Goal: Transaction & Acquisition: Purchase product/service

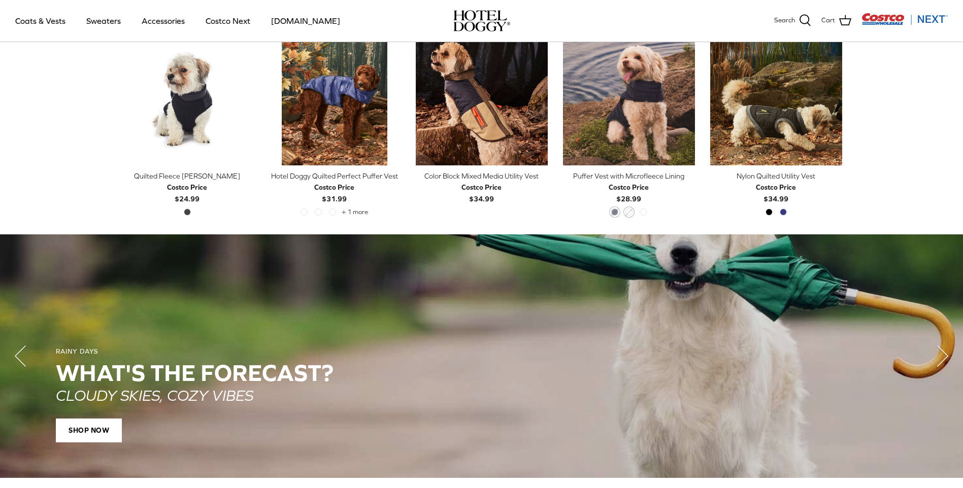
scroll to position [474, 0]
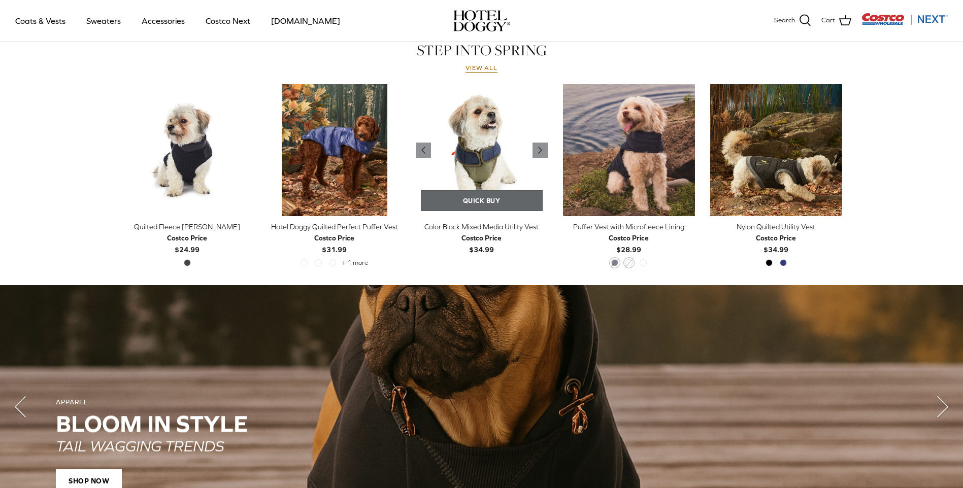
click at [484, 206] on link "Quick buy" at bounding box center [482, 200] width 122 height 21
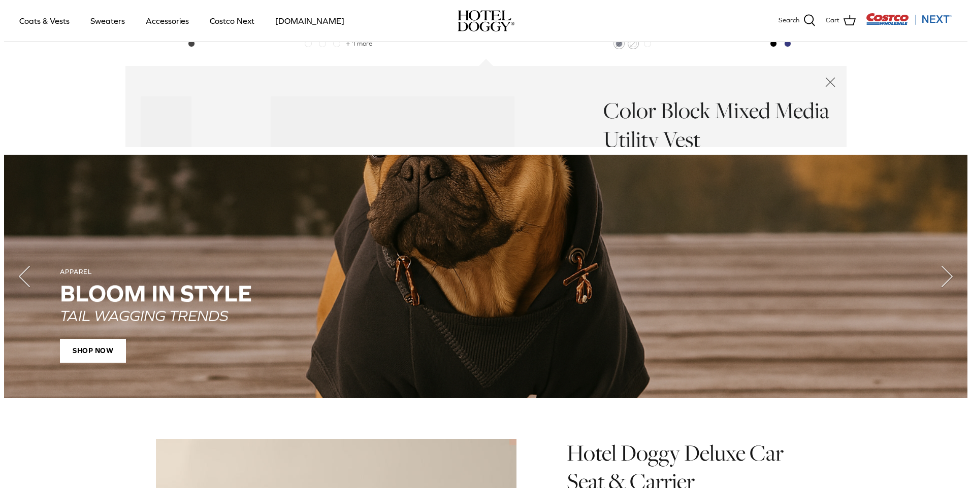
scroll to position [699, 0]
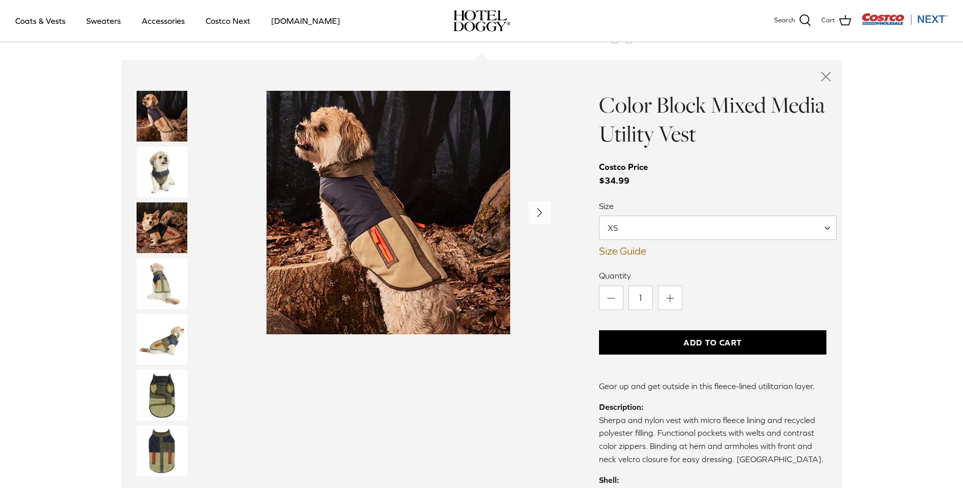
click at [630, 251] on link "Size Guide" at bounding box center [713, 251] width 228 height 12
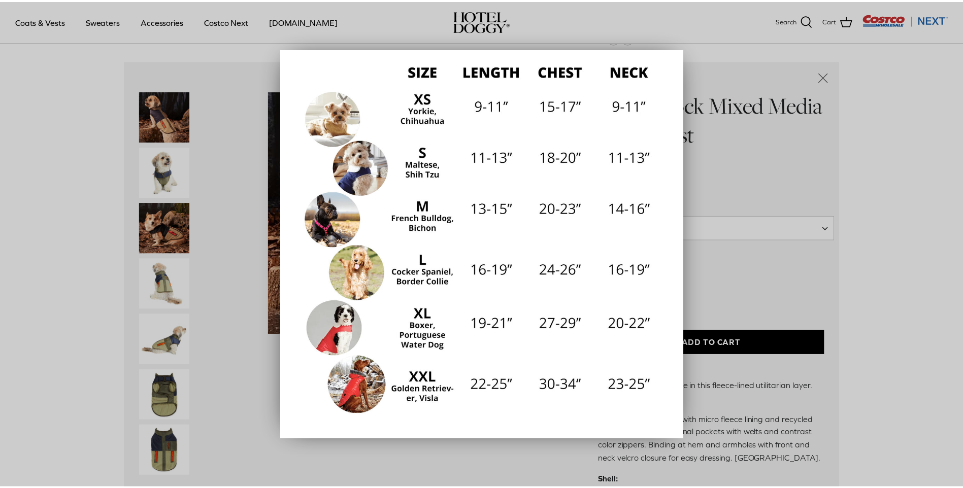
scroll to position [0, 0]
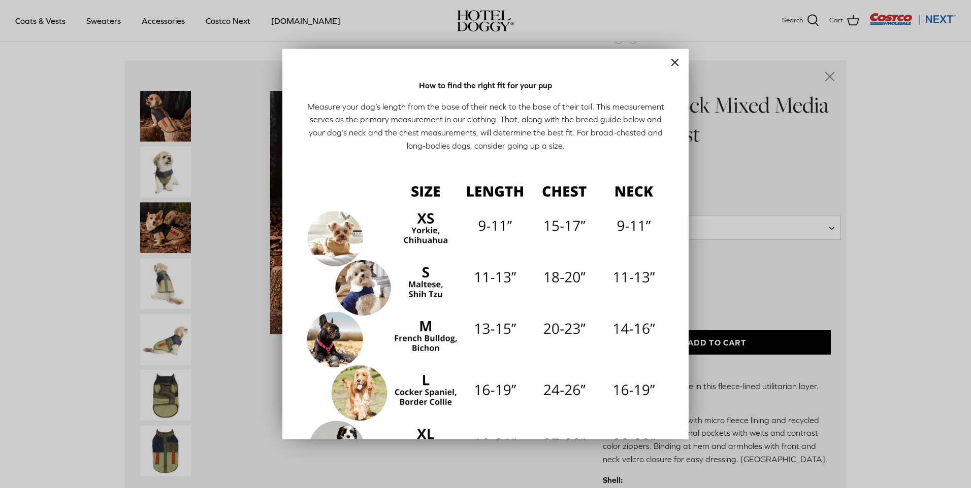
click at [669, 63] on icon "Close" at bounding box center [675, 62] width 12 height 12
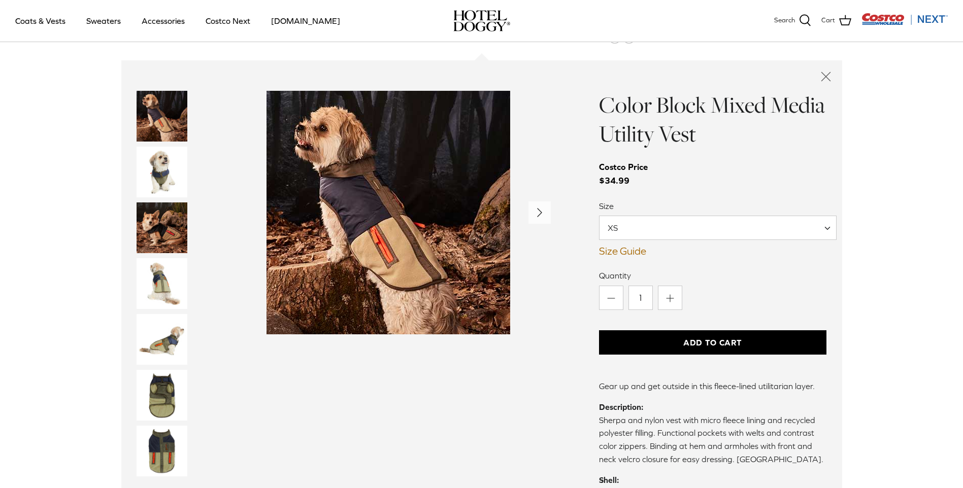
click at [147, 280] on img "Thumbnail Link" at bounding box center [162, 283] width 51 height 51
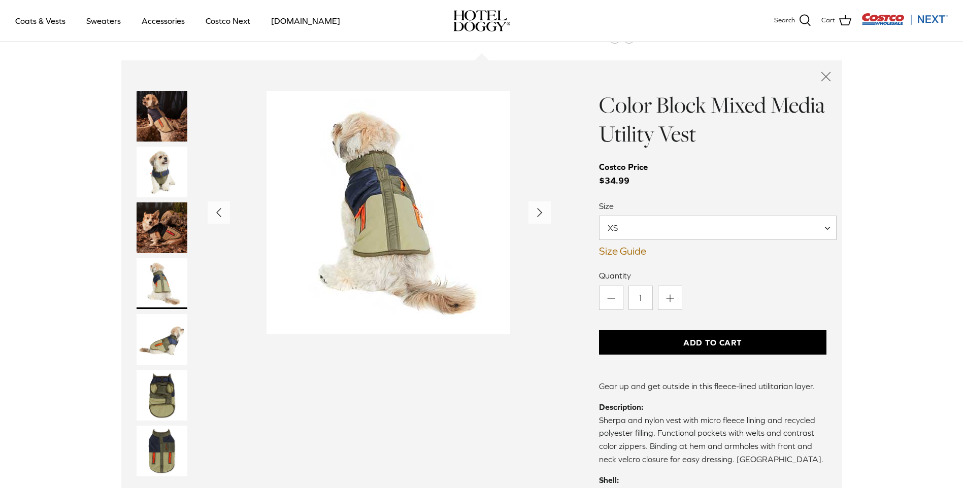
click at [158, 341] on img "Thumbnail Link" at bounding box center [162, 339] width 51 height 51
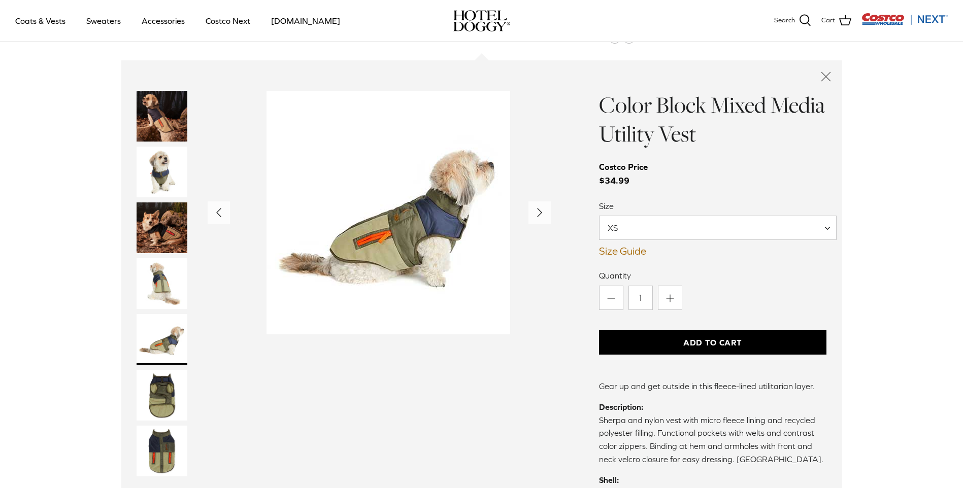
click at [147, 390] on img "Thumbnail Link" at bounding box center [162, 395] width 51 height 51
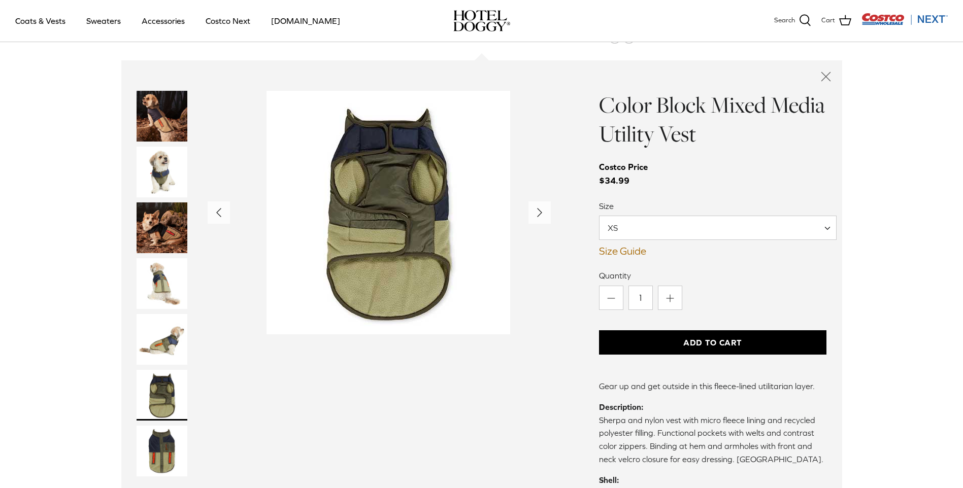
scroll to position [801, 0]
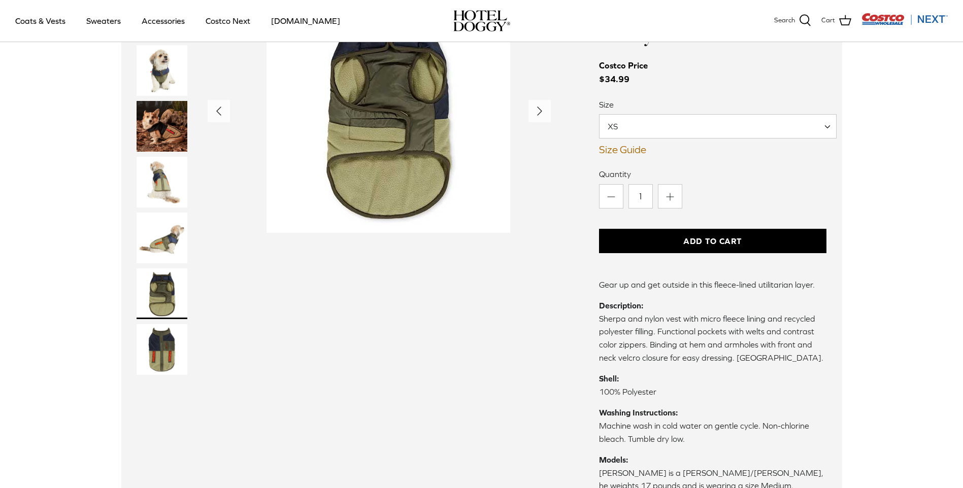
click at [147, 350] on img "Thumbnail Link" at bounding box center [162, 349] width 51 height 51
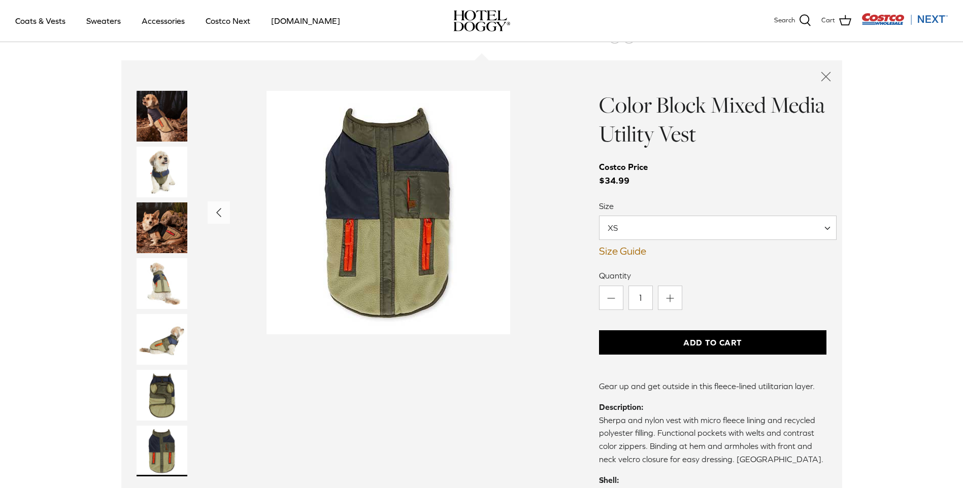
scroll to position [648, 0]
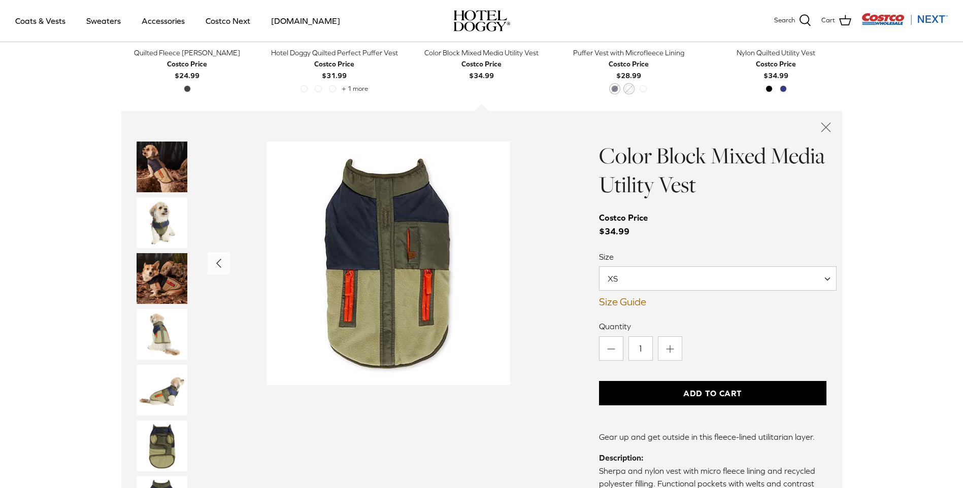
click at [151, 383] on img "Thumbnail Link" at bounding box center [162, 390] width 51 height 51
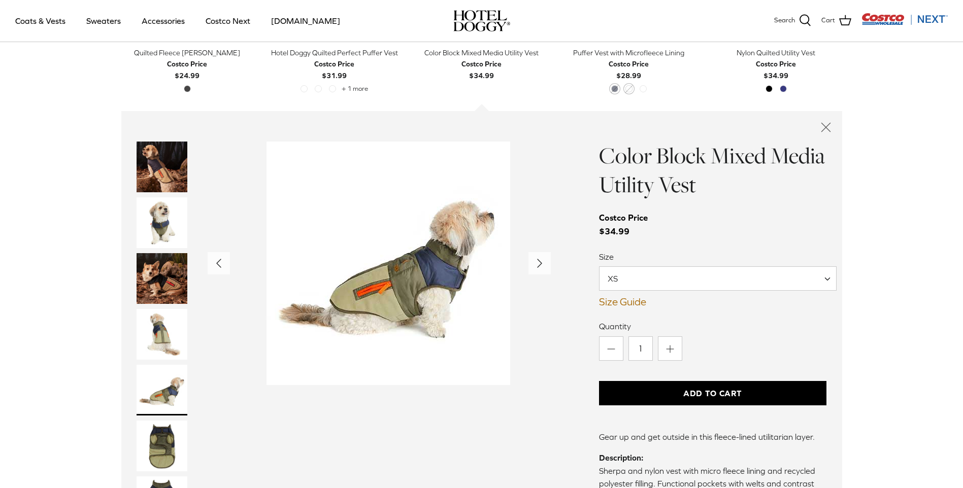
click at [151, 331] on img "Thumbnail Link" at bounding box center [162, 334] width 51 height 51
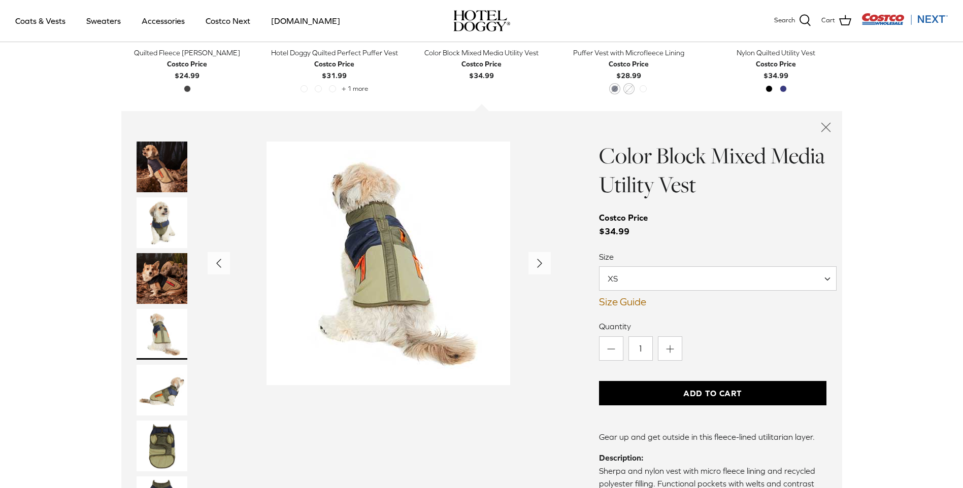
click at [157, 279] on img "Thumbnail Link" at bounding box center [162, 278] width 51 height 51
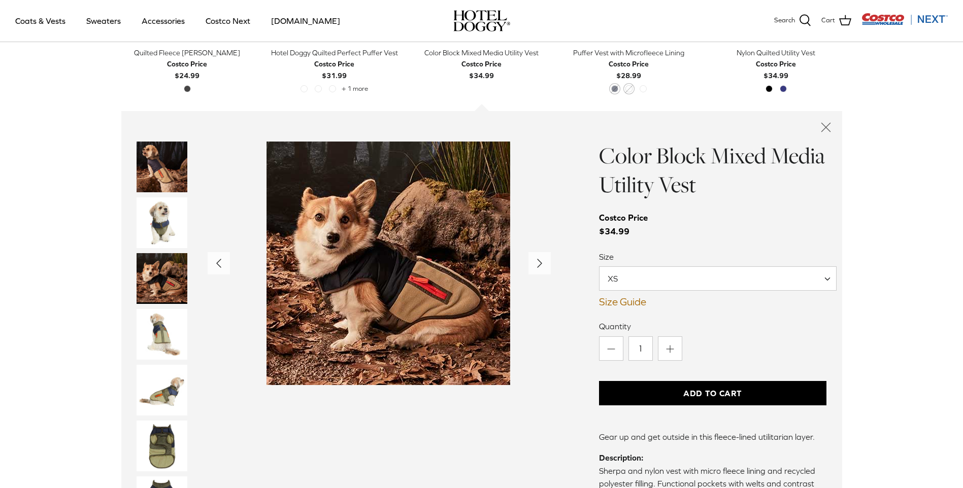
click at [143, 226] on img "Thumbnail Link" at bounding box center [162, 222] width 51 height 51
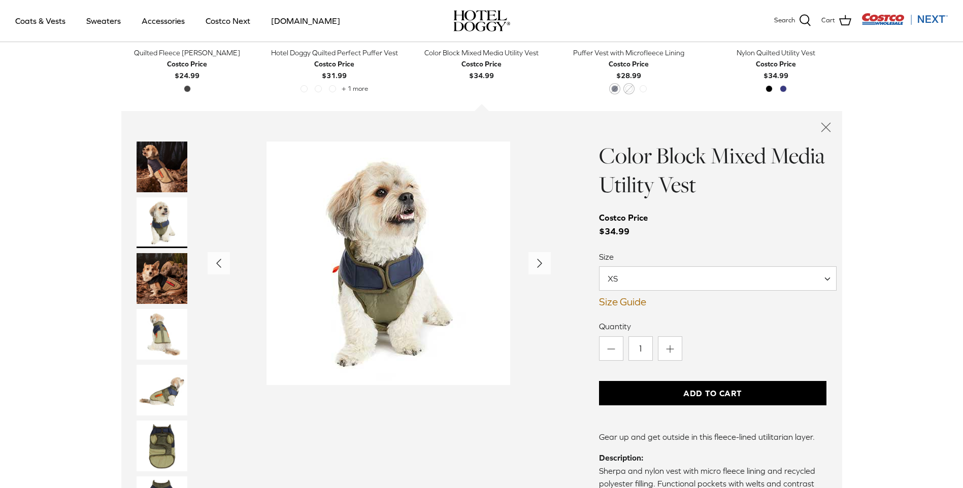
click at [144, 433] on img "Thumbnail Link" at bounding box center [162, 446] width 51 height 51
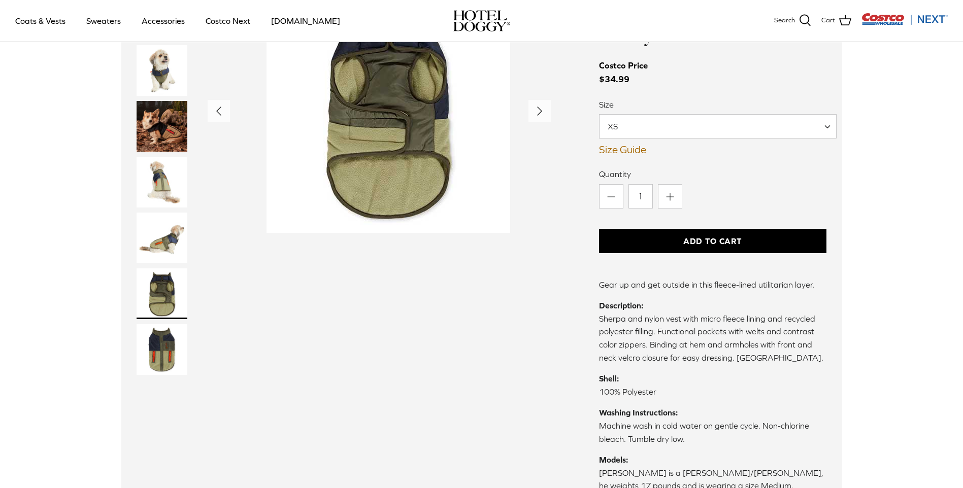
scroll to position [1004, 0]
